Goal: Transaction & Acquisition: Purchase product/service

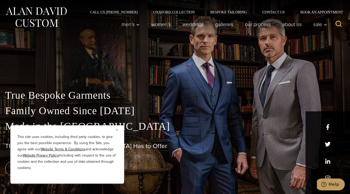
click at [118, 131] on button "Close" at bounding box center [119, 130] width 6 height 6
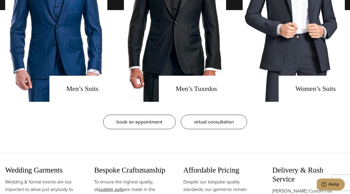
scroll to position [465, 0]
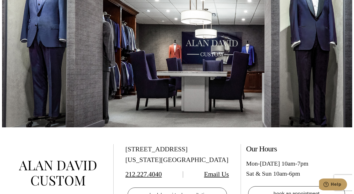
scroll to position [2844, 0]
